Goal: Find specific page/section: Find specific page/section

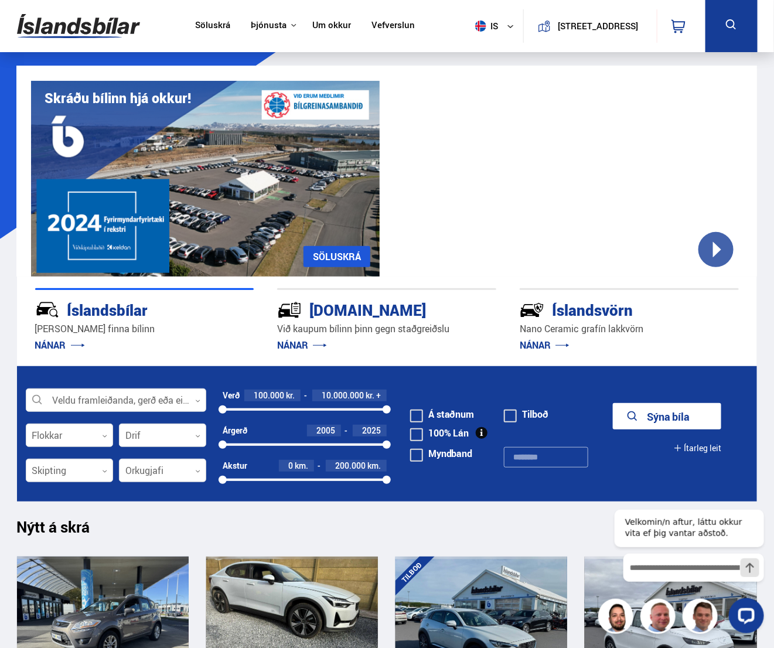
click at [333, 314] on div "[DOMAIN_NAME]" at bounding box center [365, 309] width 177 height 20
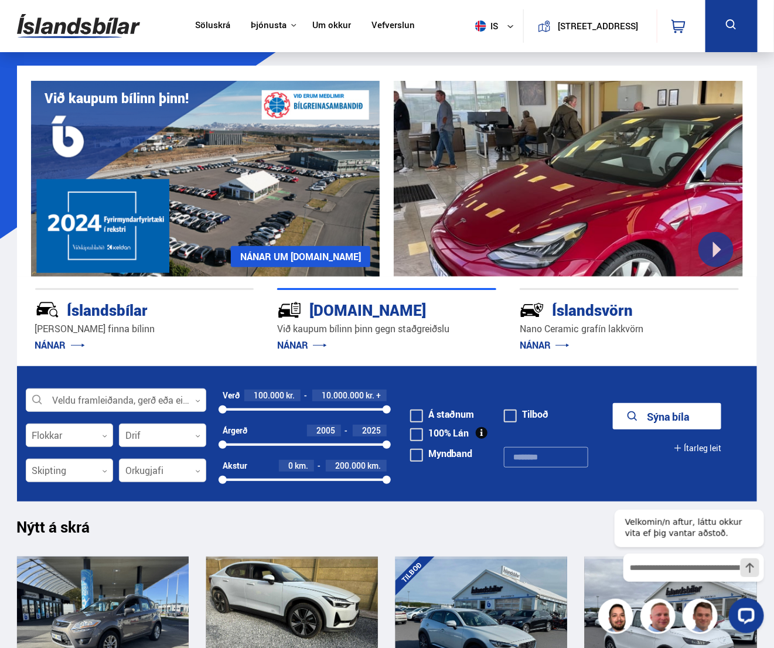
click at [298, 341] on link "NÁNAR" at bounding box center [302, 345] width 50 height 13
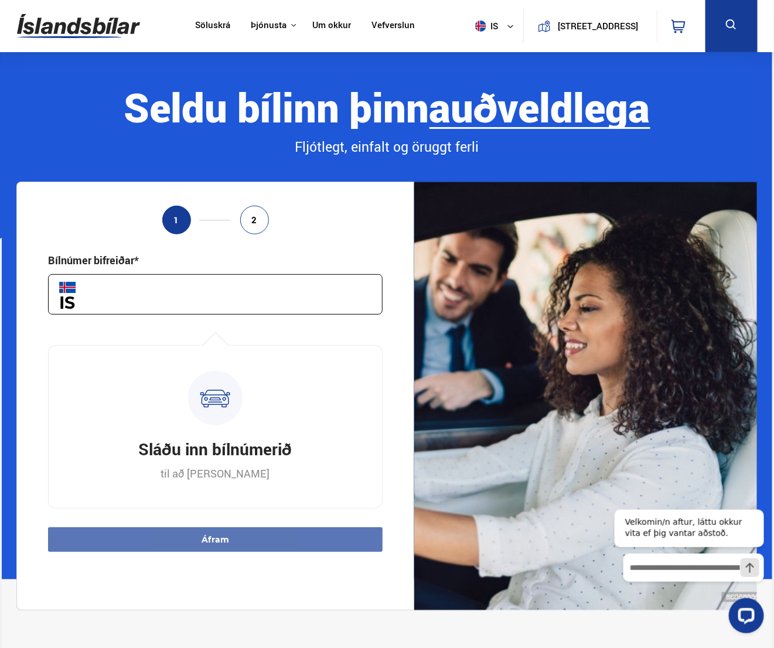
click at [383, 24] on link "Vefverslun" at bounding box center [392, 26] width 43 height 12
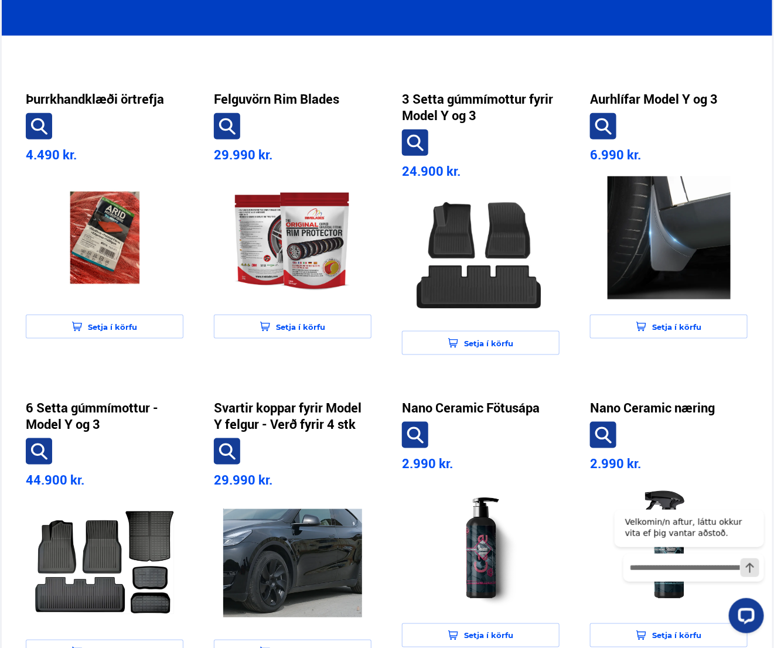
scroll to position [91, 0]
